Goal: Navigation & Orientation: Find specific page/section

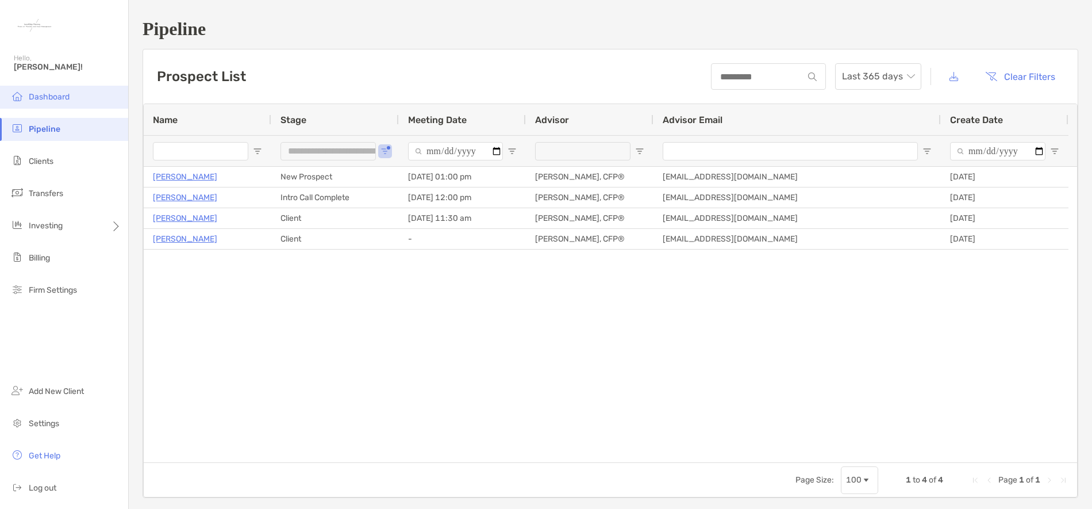
click at [46, 95] on span "Dashboard" at bounding box center [49, 97] width 41 height 10
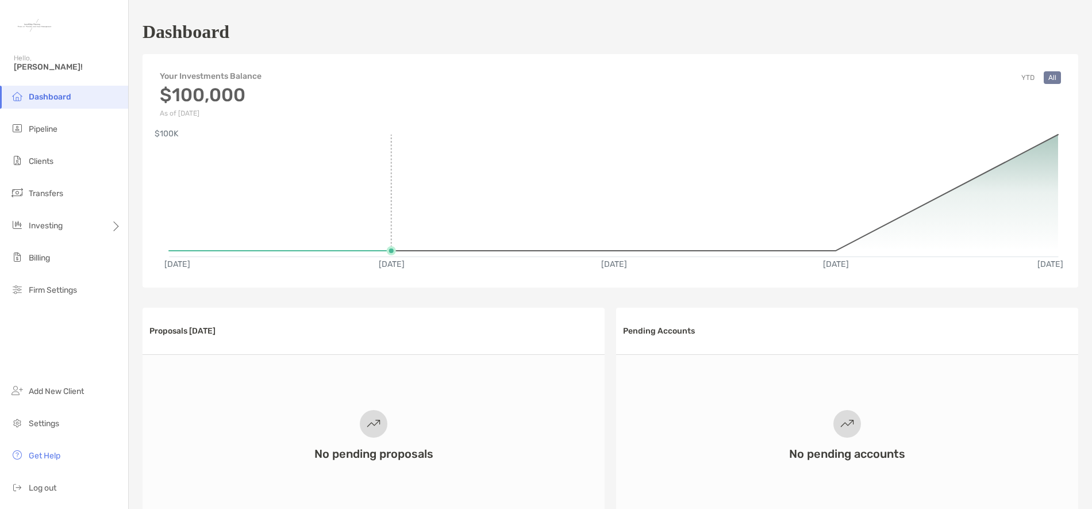
click at [386, 196] on rect at bounding box center [614, 190] width 890 height 110
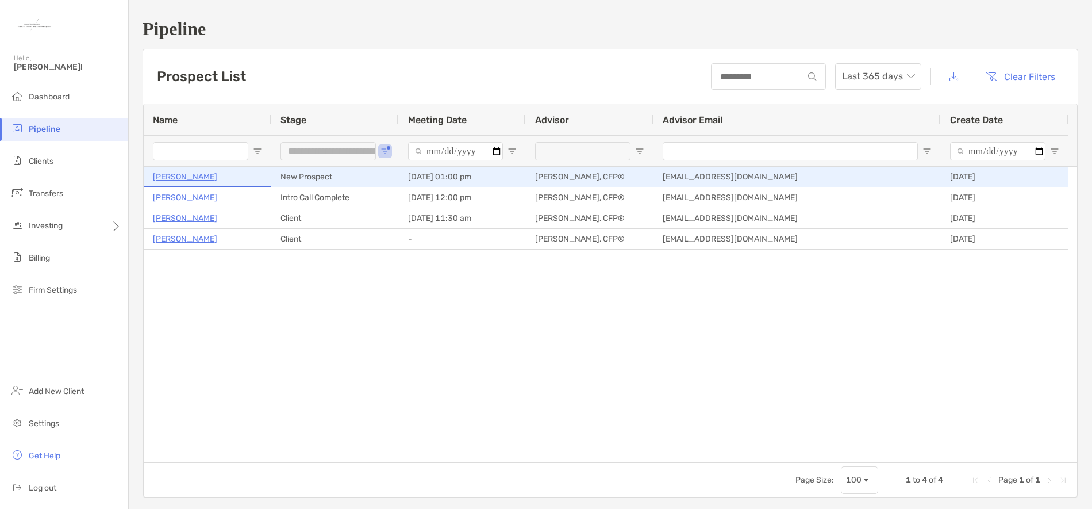
click at [190, 177] on p "[PERSON_NAME]" at bounding box center [185, 177] width 64 height 14
click at [198, 173] on p "[PERSON_NAME]" at bounding box center [185, 177] width 64 height 14
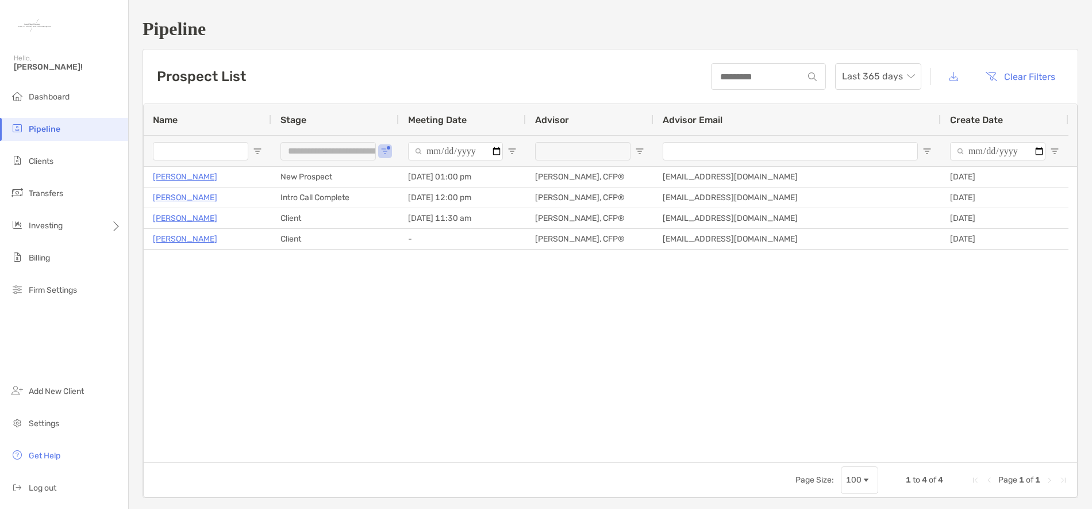
click at [336, 352] on div "Kathryn Ballantyne New Prospect 09/17/2025 - 01:00 pm Shannon Grey, CFP® shanno…" at bounding box center [611, 315] width 934 height 296
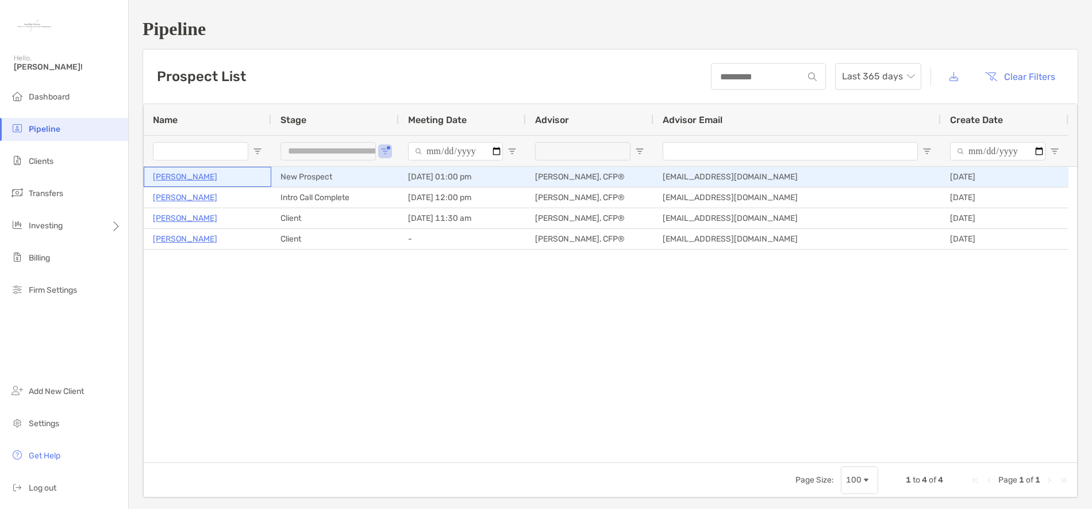
click at [199, 175] on p "[PERSON_NAME]" at bounding box center [185, 177] width 64 height 14
click at [210, 178] on p "[PERSON_NAME]" at bounding box center [185, 177] width 64 height 14
